Goal: Use online tool/utility: Utilize a website feature to perform a specific function

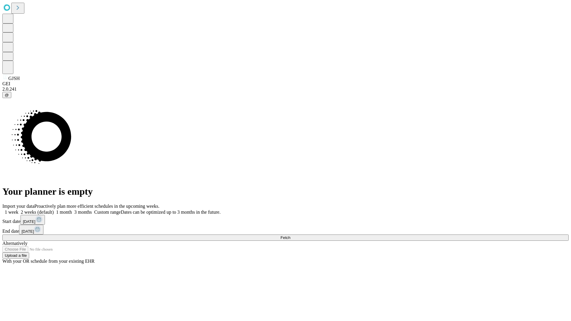
click at [290, 236] on span "Fetch" at bounding box center [285, 238] width 10 height 4
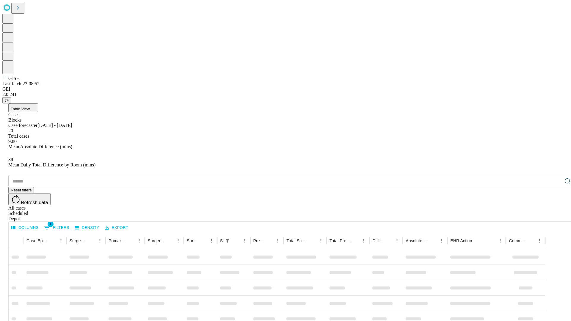
click at [30, 107] on span "Table View" at bounding box center [20, 109] width 19 height 4
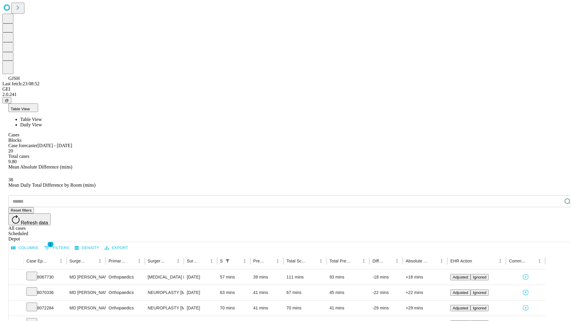
click at [42, 122] on span "Daily View" at bounding box center [31, 124] width 22 height 5
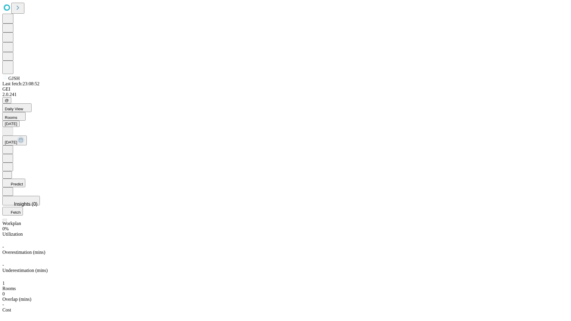
click at [25, 179] on button "Predict" at bounding box center [13, 183] width 23 height 9
